Goal: Task Accomplishment & Management: Complete application form

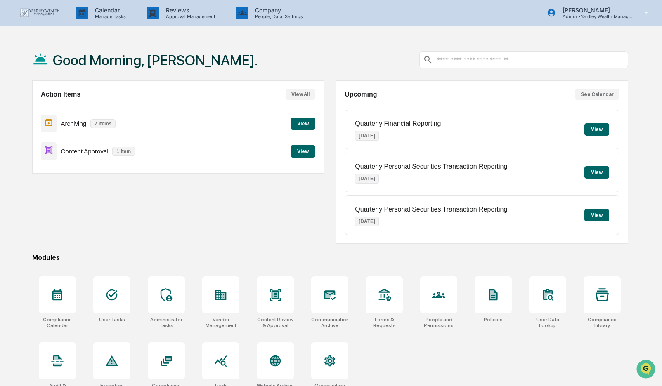
click at [303, 154] on button "View" at bounding box center [303, 151] width 25 height 12
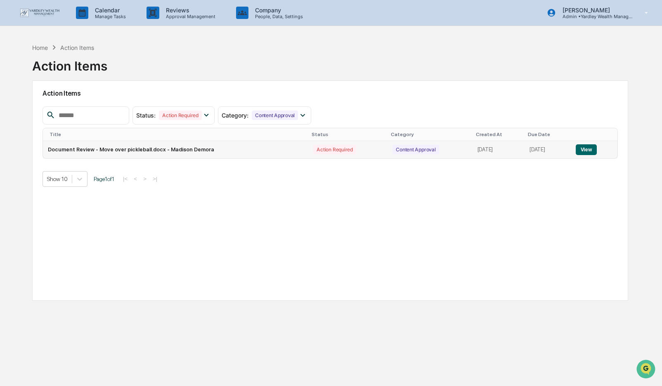
click at [585, 151] on button "View" at bounding box center [586, 149] width 21 height 11
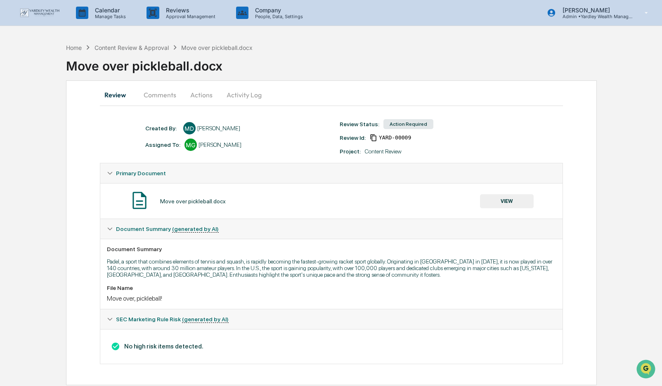
click at [199, 94] on button "Actions" at bounding box center [201, 95] width 37 height 20
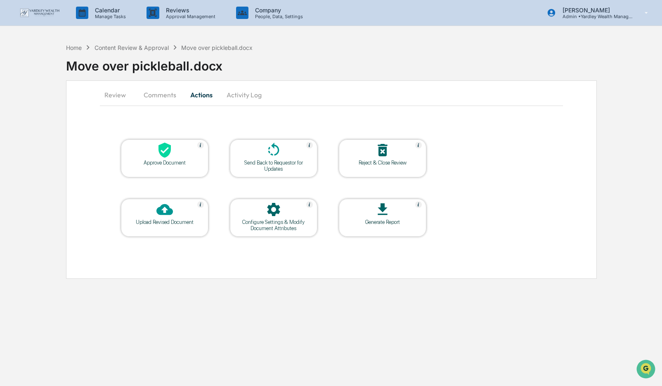
click at [150, 156] on div at bounding box center [164, 151] width 83 height 18
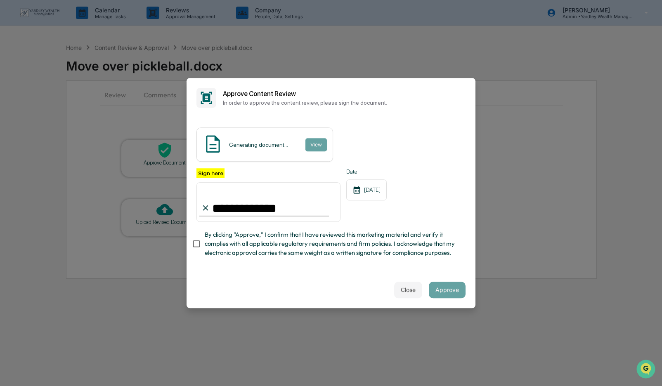
type input "**********"
click at [380, 245] on span "By clicking "Approve," I confirm that I have reviewed this marketing material a…" at bounding box center [332, 244] width 254 height 28
click at [401, 247] on span "By clicking "Approve," I confirm that I have reviewed this marketing material a…" at bounding box center [332, 244] width 254 height 28
click at [447, 293] on button "Approve" at bounding box center [447, 290] width 37 height 17
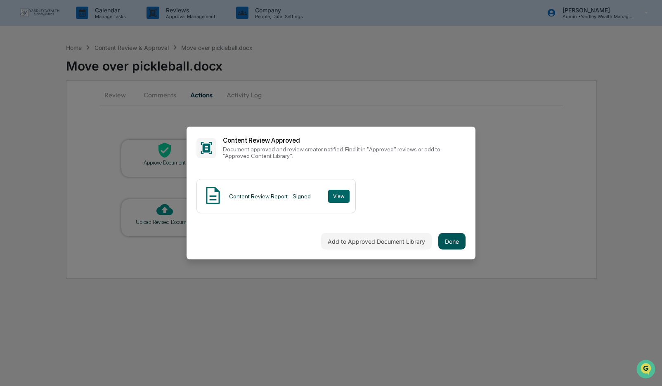
click at [453, 243] on button "Done" at bounding box center [451, 241] width 27 height 17
